Goal: Task Accomplishment & Management: Manage account settings

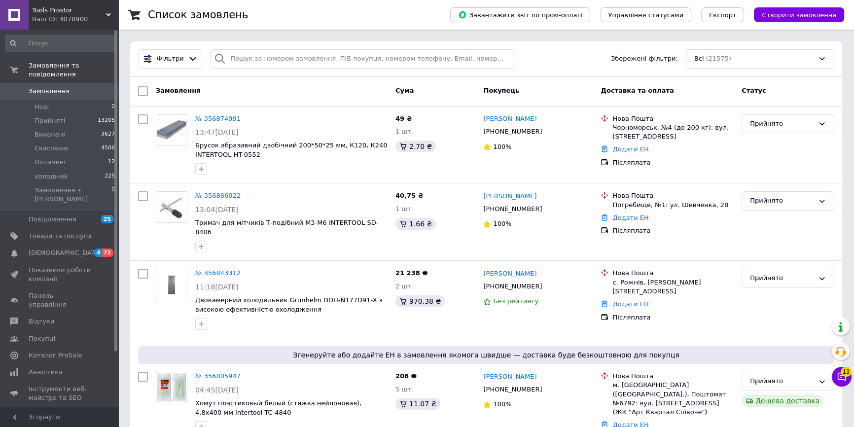
click at [47, 18] on div "Ваш ID: 3078900" at bounding box center [75, 19] width 86 height 9
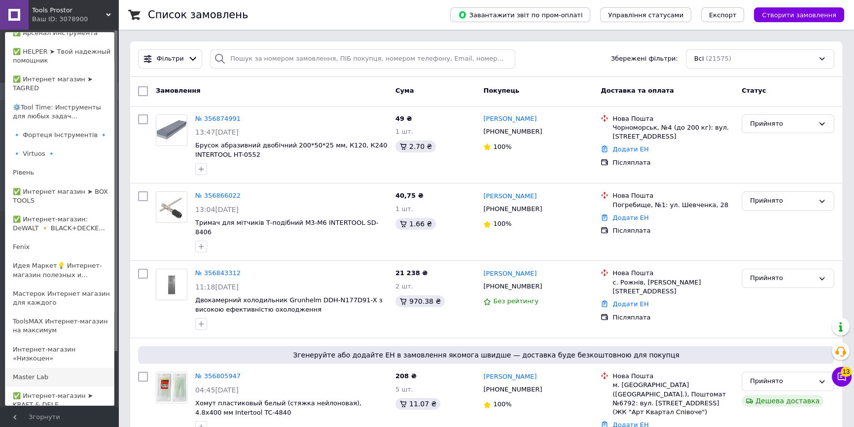
scroll to position [403, 0]
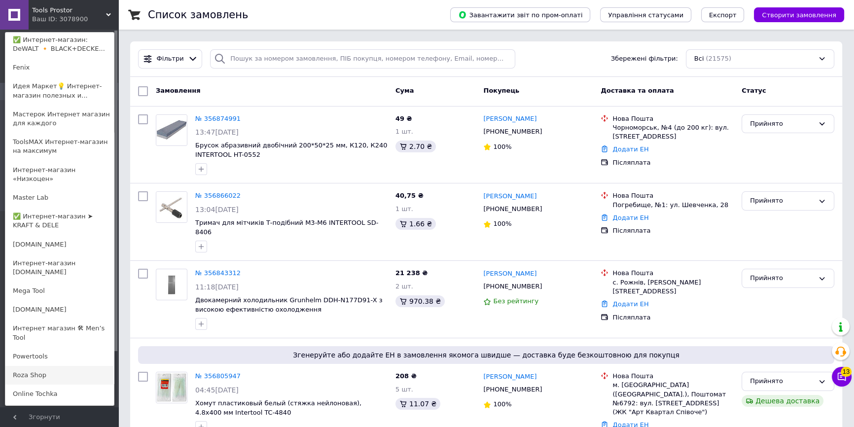
click at [55, 366] on link "Roza Shop" at bounding box center [59, 375] width 108 height 19
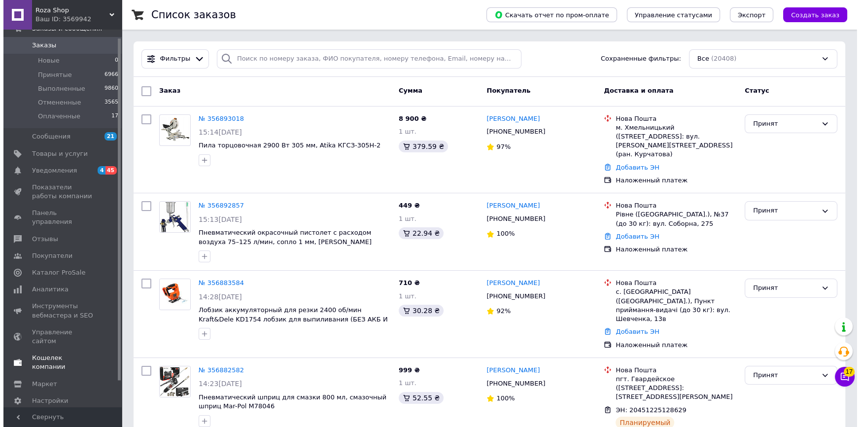
scroll to position [37, 0]
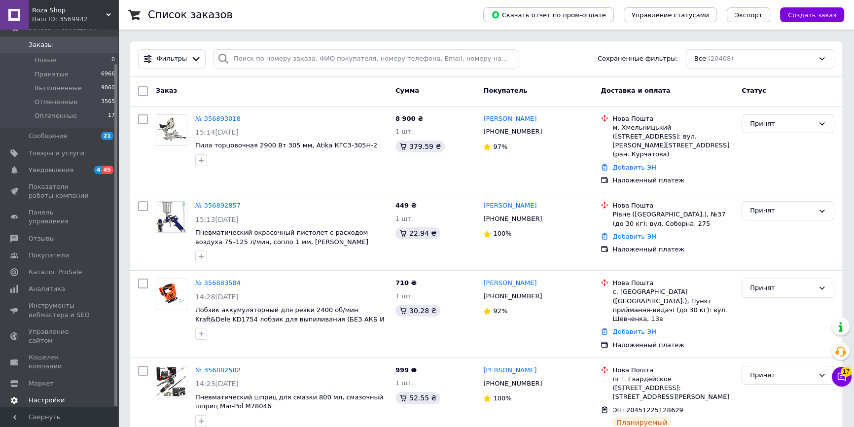
click at [47, 396] on span "Настройки" at bounding box center [47, 400] width 36 height 9
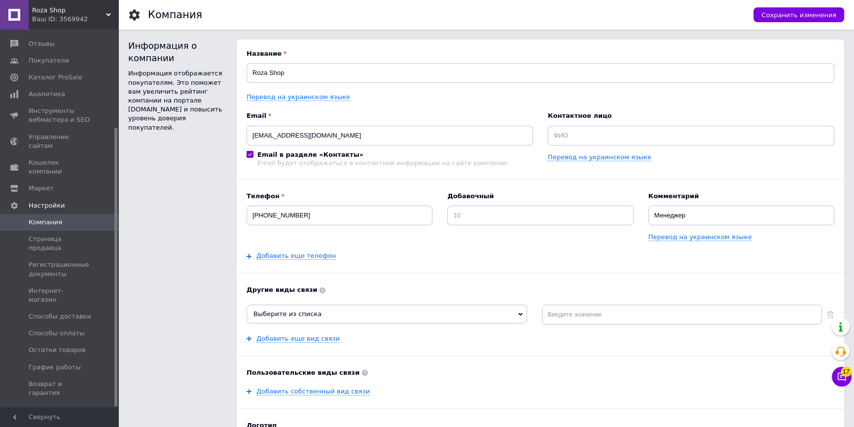
click at [54, 405] on span "Менеджеры" at bounding box center [49, 409] width 41 height 9
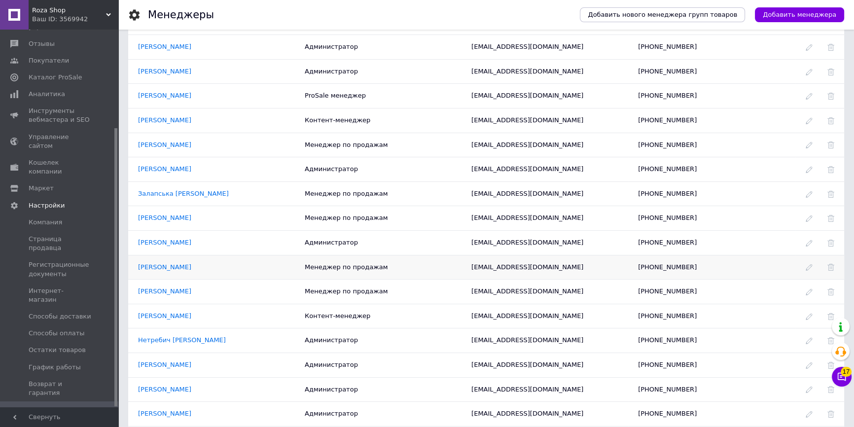
scroll to position [44, 0]
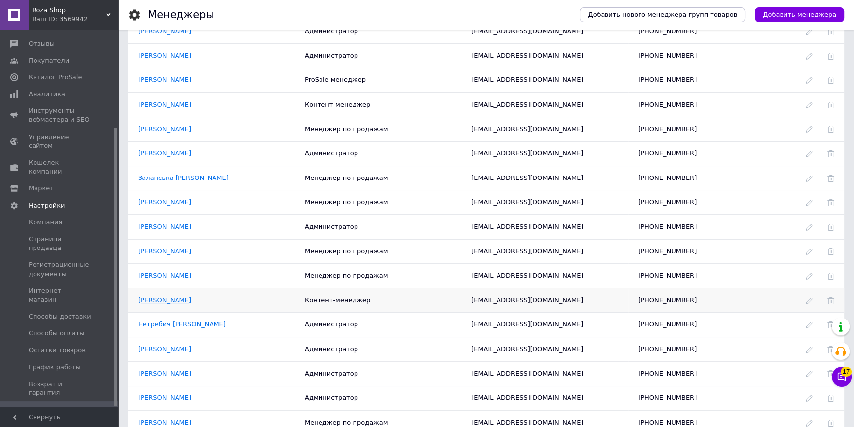
click at [157, 301] on link "Ксенія Ксенія" at bounding box center [164, 299] width 53 height 7
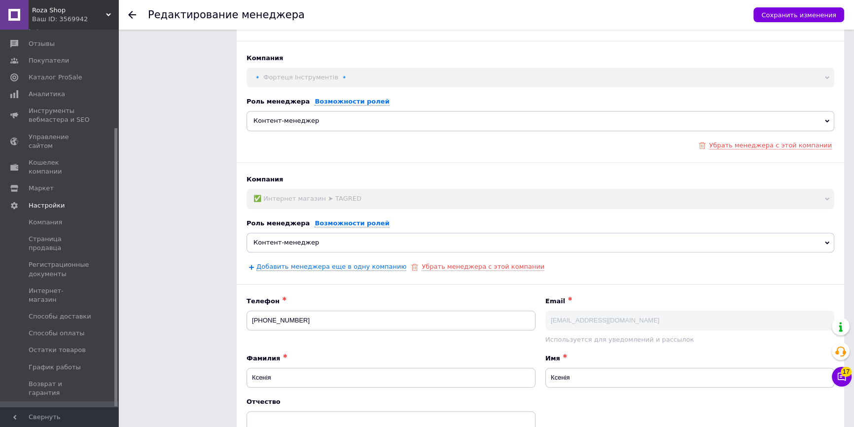
scroll to position [1124, 0]
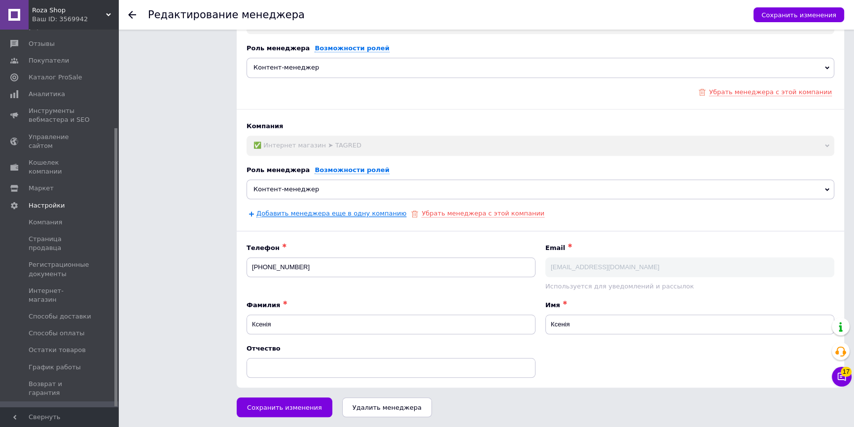
click at [280, 211] on link "Добавить менеджера еще в одну компанию" at bounding box center [331, 213] width 150 height 8
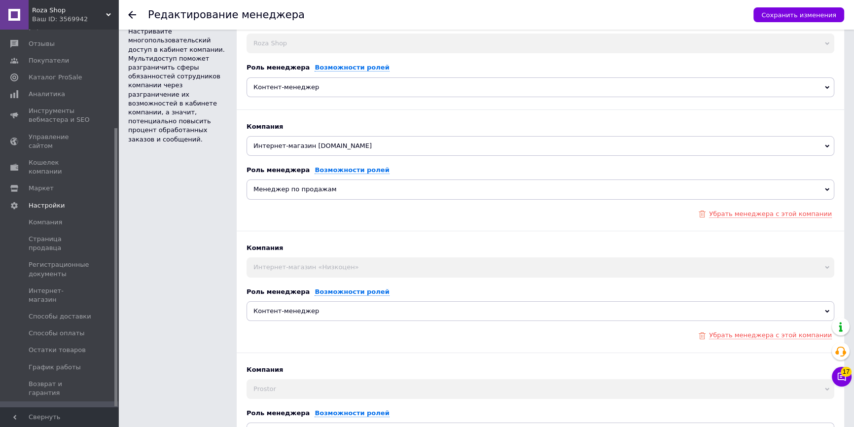
scroll to position [0, 0]
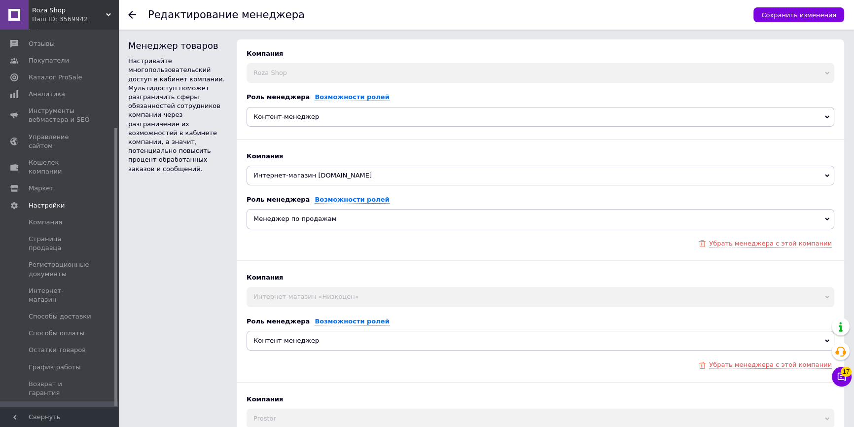
click at [309, 178] on span "Интернет-магазин [DOMAIN_NAME]" at bounding box center [539, 176] width 587 height 20
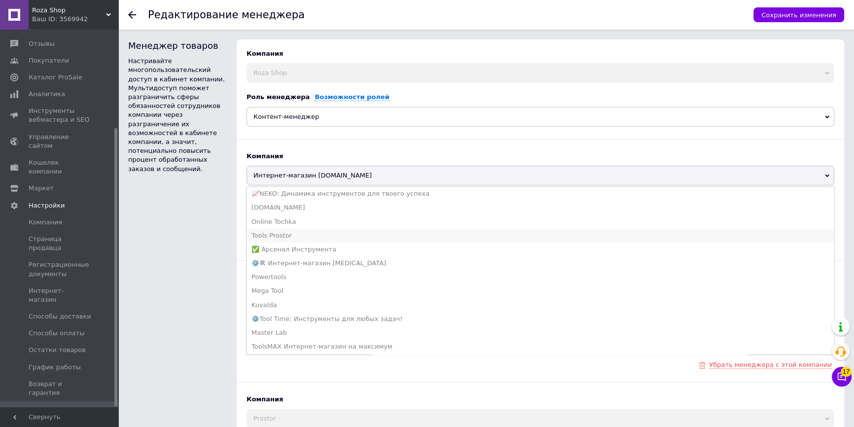
click at [285, 234] on li "Tools Prostor" at bounding box center [539, 236] width 587 height 14
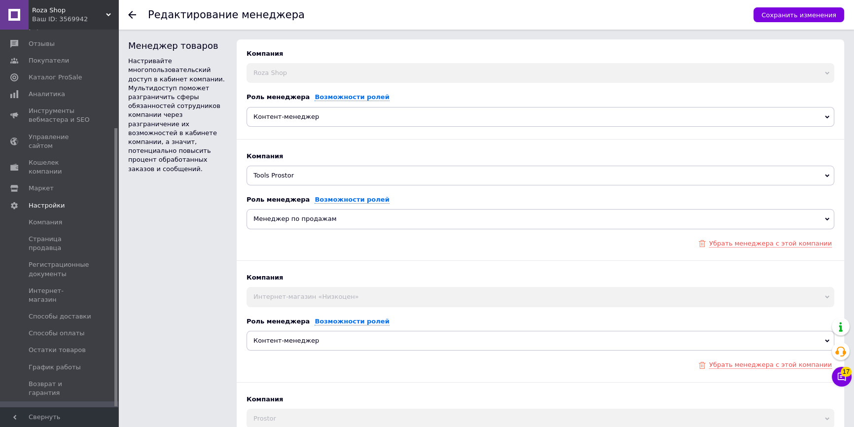
click at [286, 219] on span "Менеджер по продажам" at bounding box center [539, 219] width 587 height 20
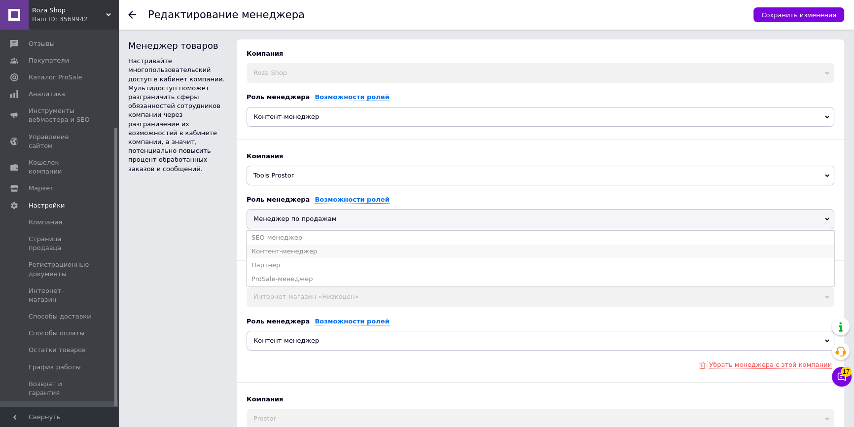
click at [287, 248] on li "Контент-менеджер" at bounding box center [539, 251] width 587 height 14
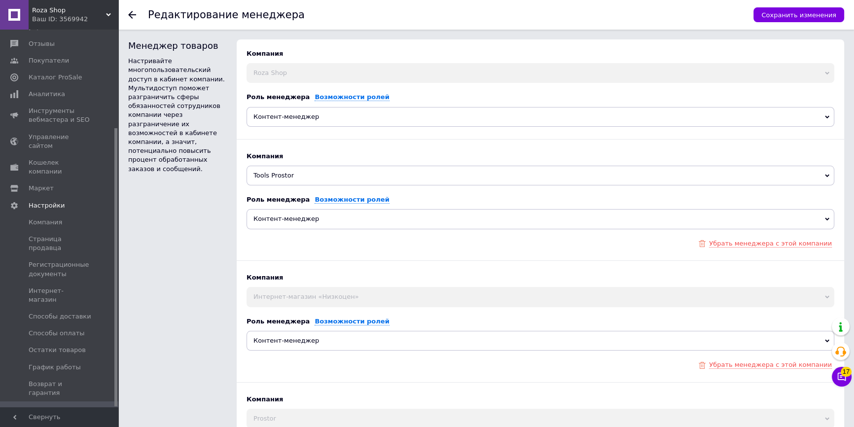
drag, startPoint x: 218, startPoint y: 241, endPoint x: 500, endPoint y: 163, distance: 292.0
click at [818, 11] on span "Сохранить изменения" at bounding box center [798, 14] width 75 height 7
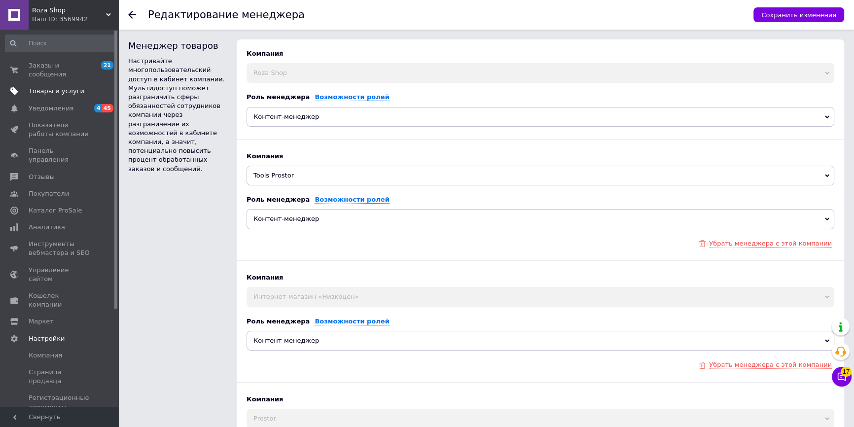
click at [50, 87] on span "Товары и услуги" at bounding box center [57, 91] width 56 height 9
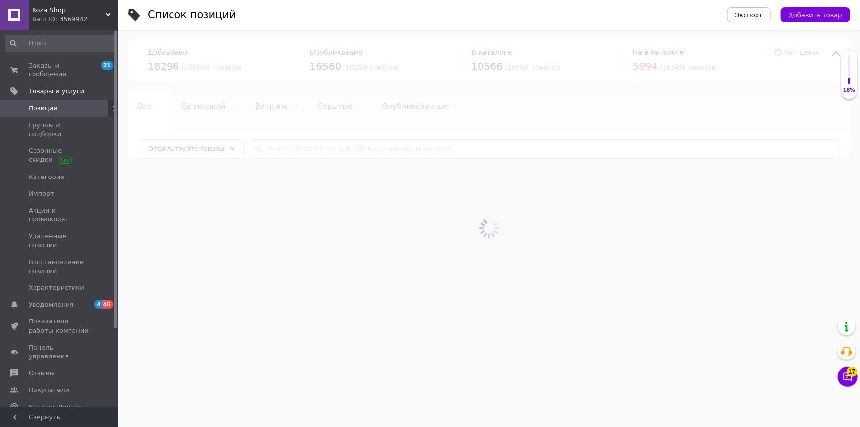
click at [70, 23] on div "Ваш ID: 3569942" at bounding box center [75, 19] width 86 height 9
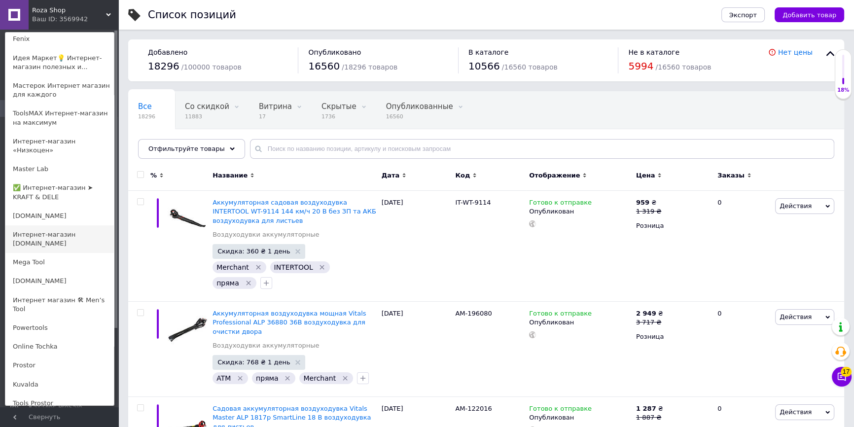
scroll to position [448, 0]
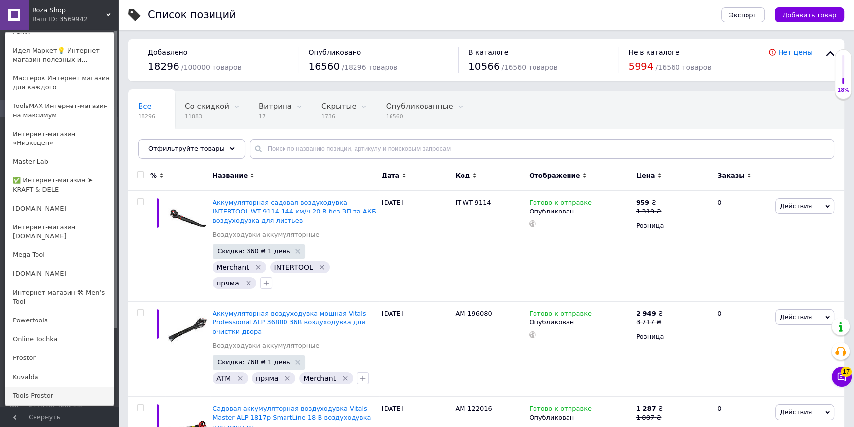
click at [53, 386] on link "Tools Prostor" at bounding box center [59, 395] width 108 height 19
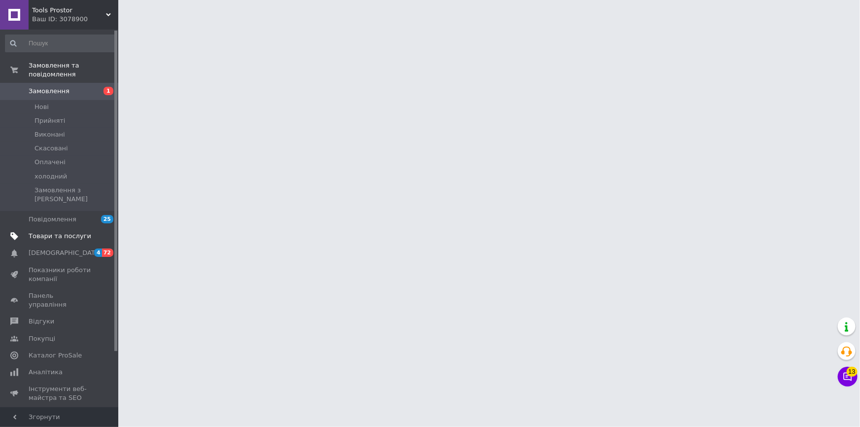
click at [39, 228] on link "Товари та послуги" at bounding box center [60, 236] width 121 height 17
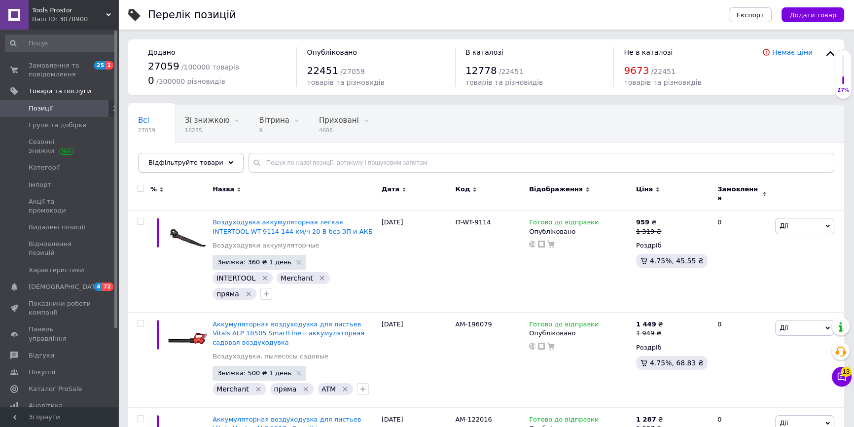
click at [228, 163] on use at bounding box center [230, 162] width 5 height 3
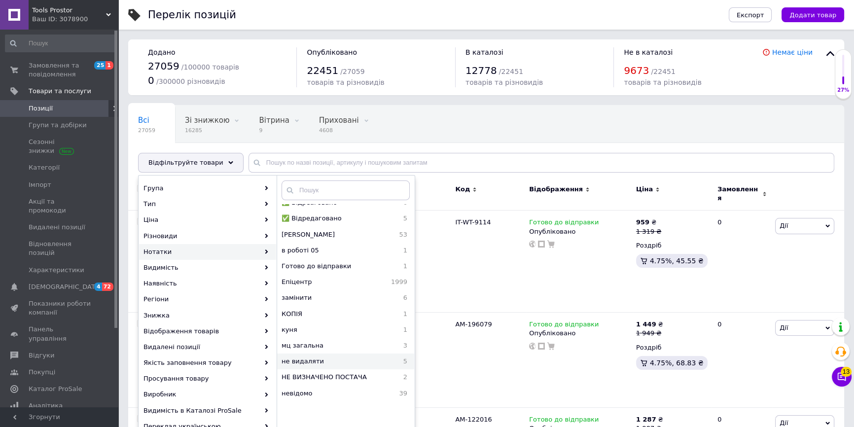
scroll to position [717, 0]
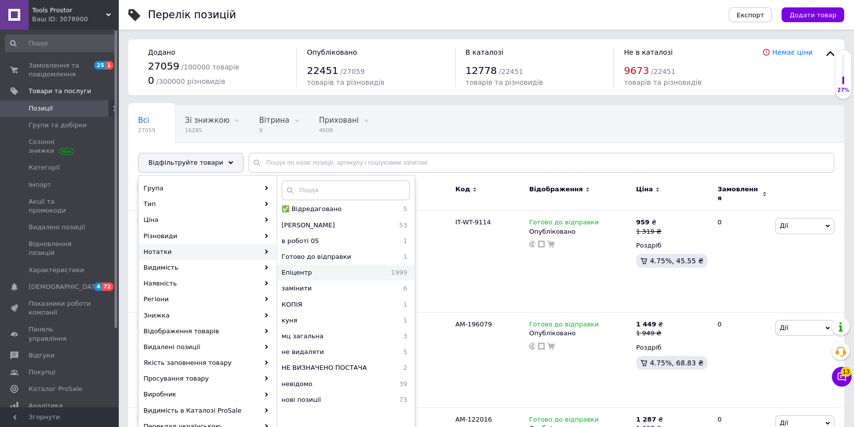
click at [307, 268] on span "Епіцентр" at bounding box center [318, 272] width 74 height 9
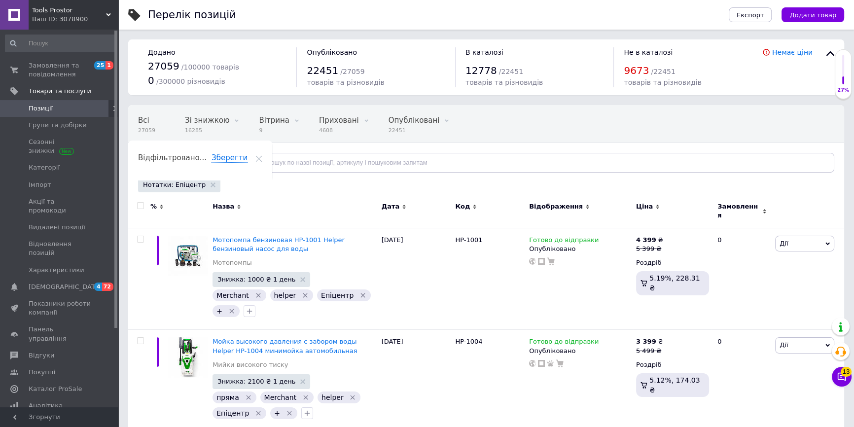
click at [39, 105] on span "Позиції" at bounding box center [41, 108] width 24 height 9
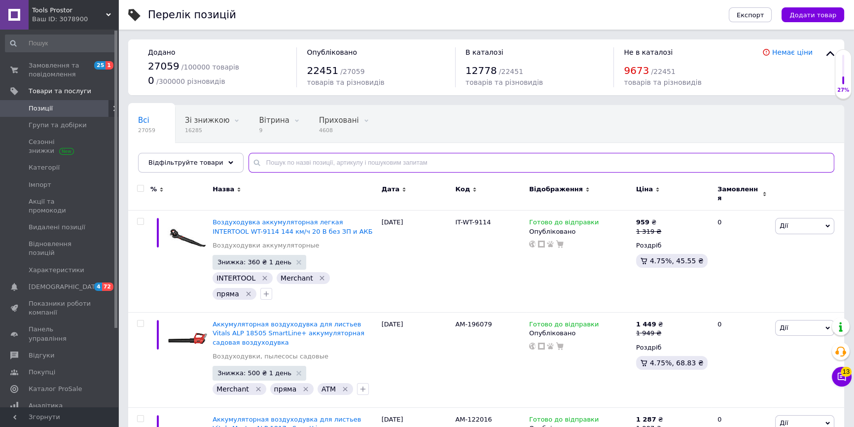
click at [409, 160] on input "text" at bounding box center [540, 163] width 585 height 20
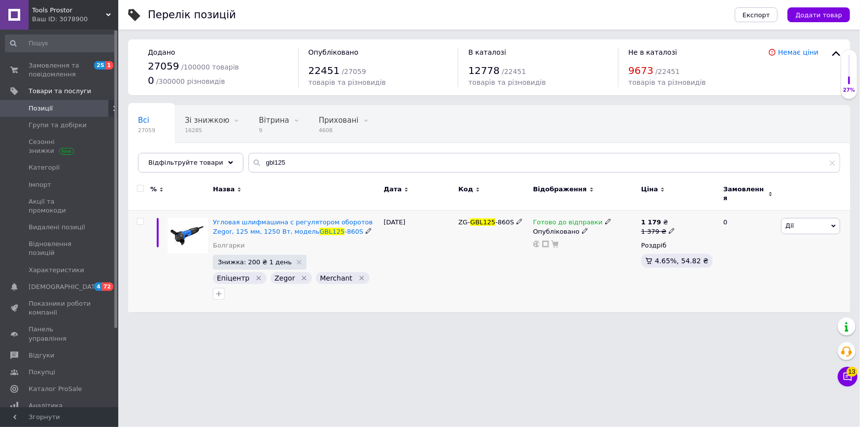
click at [495, 218] on span "-860S" at bounding box center [504, 221] width 19 height 7
copy div "ZG- GBL125 -860S"
paste input "🟡Велобіг"
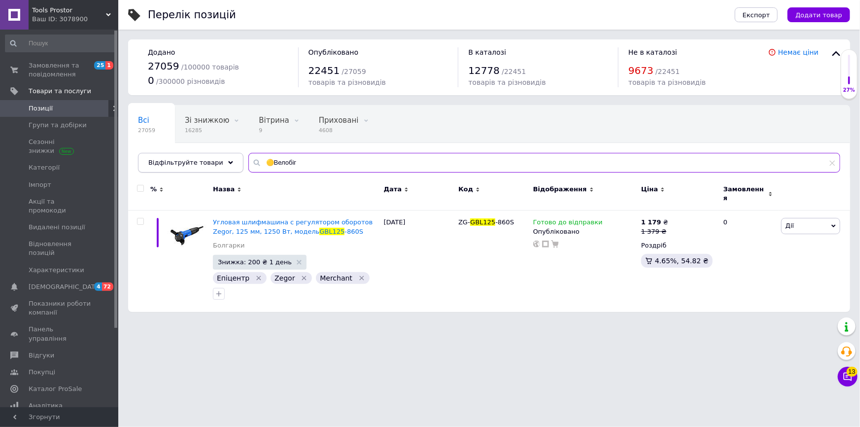
drag, startPoint x: 305, startPoint y: 155, endPoint x: 214, endPoint y: 158, distance: 90.2
click at [214, 158] on div "Відфільтруйте товари 🟡Велобіг" at bounding box center [489, 163] width 702 height 20
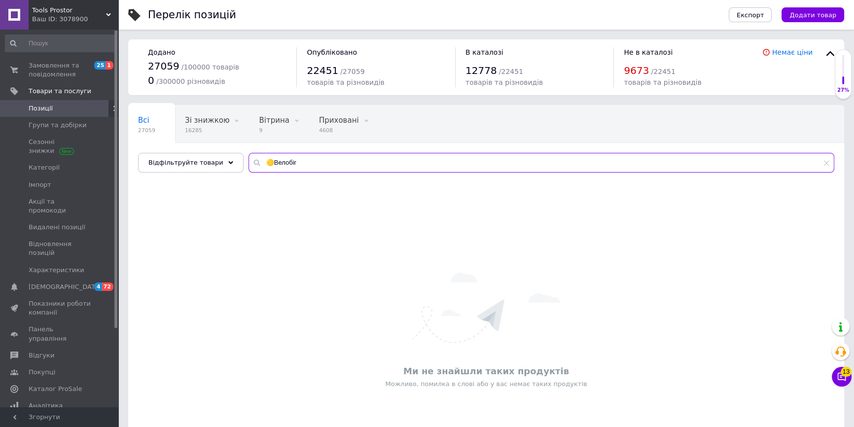
click at [262, 161] on input "🟡Велобіг" at bounding box center [540, 163] width 585 height 20
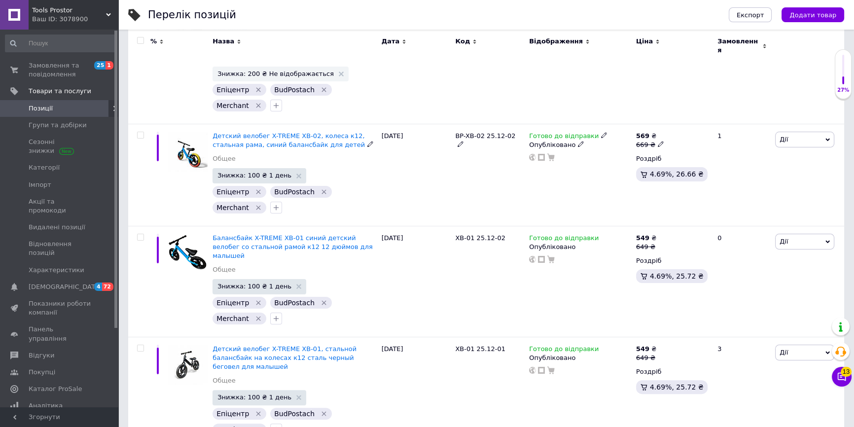
scroll to position [226, 0]
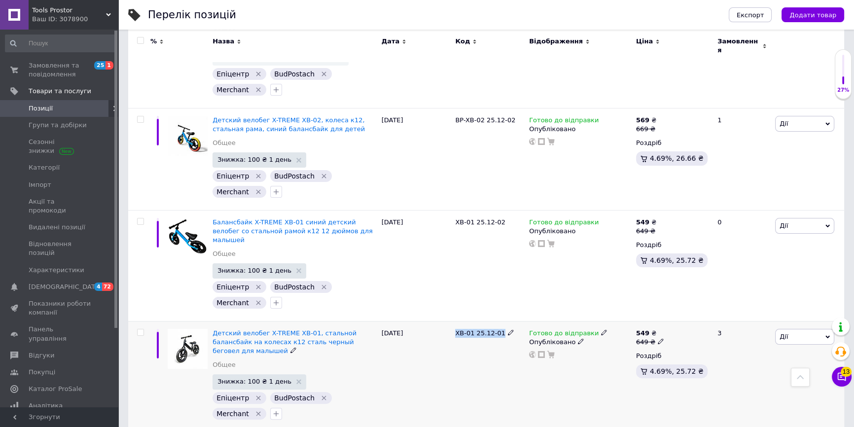
copy div "XB-01 25.12-01"
drag, startPoint x: 454, startPoint y: 306, endPoint x: 525, endPoint y: 311, distance: 70.7
click at [525, 321] on div "XB-01 25.12-01" at bounding box center [489, 376] width 74 height 111
copy div "XB-01 25.12-01"
click at [472, 339] on div "XB-01 25.12-01" at bounding box center [489, 376] width 74 height 111
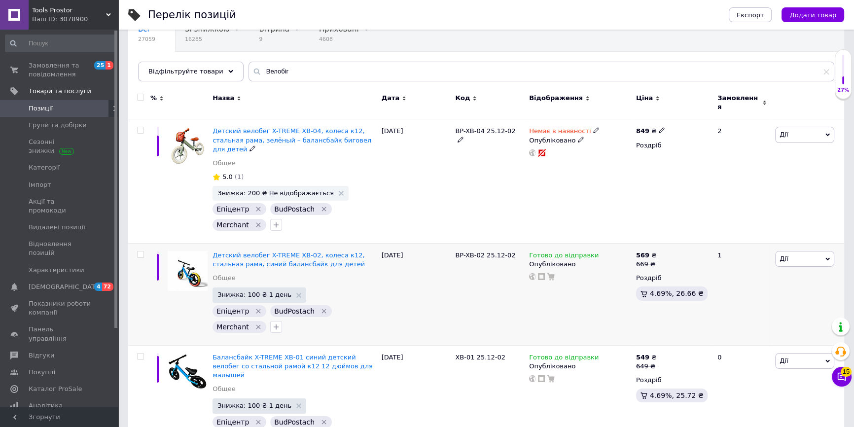
scroll to position [92, 0]
drag, startPoint x: 466, startPoint y: 237, endPoint x: 508, endPoint y: 239, distance: 41.5
click at [508, 251] on span "BP-XB-02 25.12-02" at bounding box center [485, 254] width 60 height 7
click at [486, 268] on div "BP-XB-02 25.12-02" at bounding box center [489, 293] width 74 height 102
paste input "KD332"
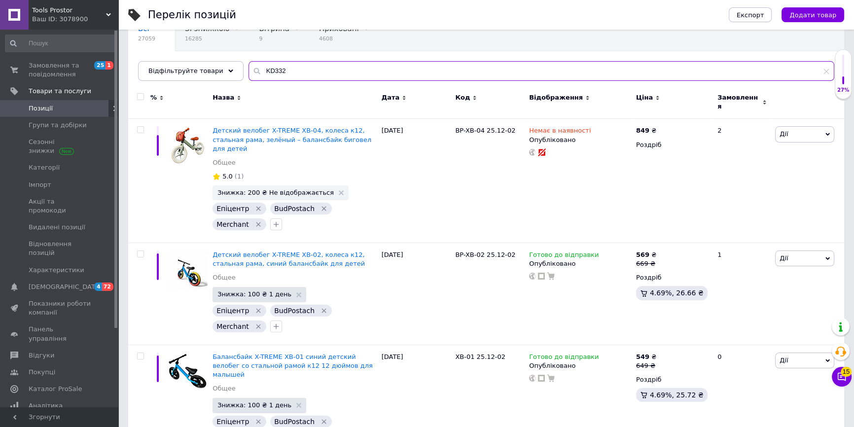
drag, startPoint x: 243, startPoint y: 79, endPoint x: 233, endPoint y: 80, distance: 10.4
click at [233, 80] on div "Всі 27059 Зі знижкою 16285 Видалити Редагувати Вітрина 9 Видалити Редагувати Пр…" at bounding box center [486, 47] width 716 height 68
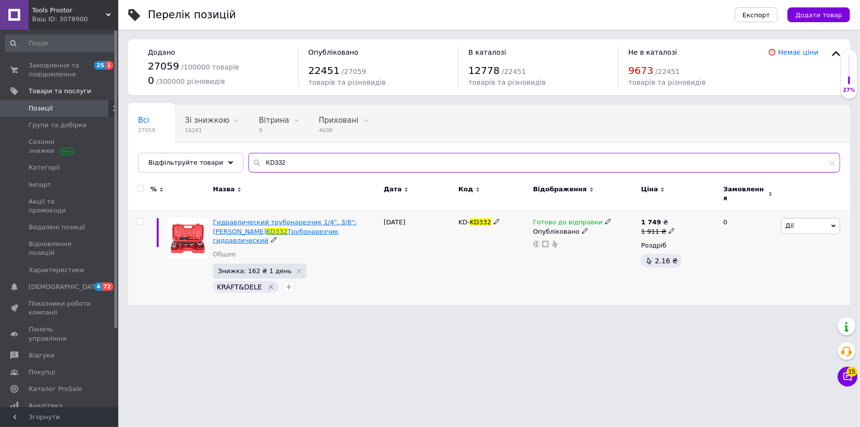
type input "KD332"
click at [286, 228] on span "Трубонарезчик гидравлический" at bounding box center [276, 236] width 126 height 16
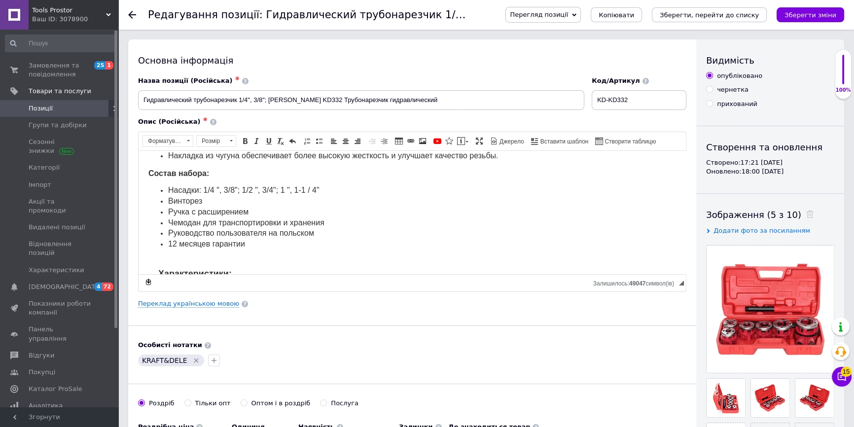
scroll to position [44, 0]
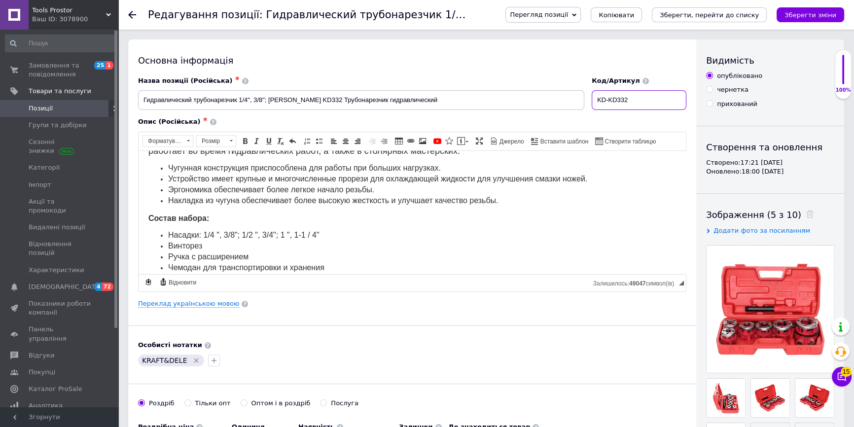
click at [626, 104] on input "KD-KD332" at bounding box center [638, 100] width 95 height 20
drag, startPoint x: 72, startPoint y: 106, endPoint x: 167, endPoint y: 143, distance: 102.0
click at [73, 106] on span "Позиції" at bounding box center [60, 108] width 63 height 9
